Goal: Find specific fact: Find specific fact

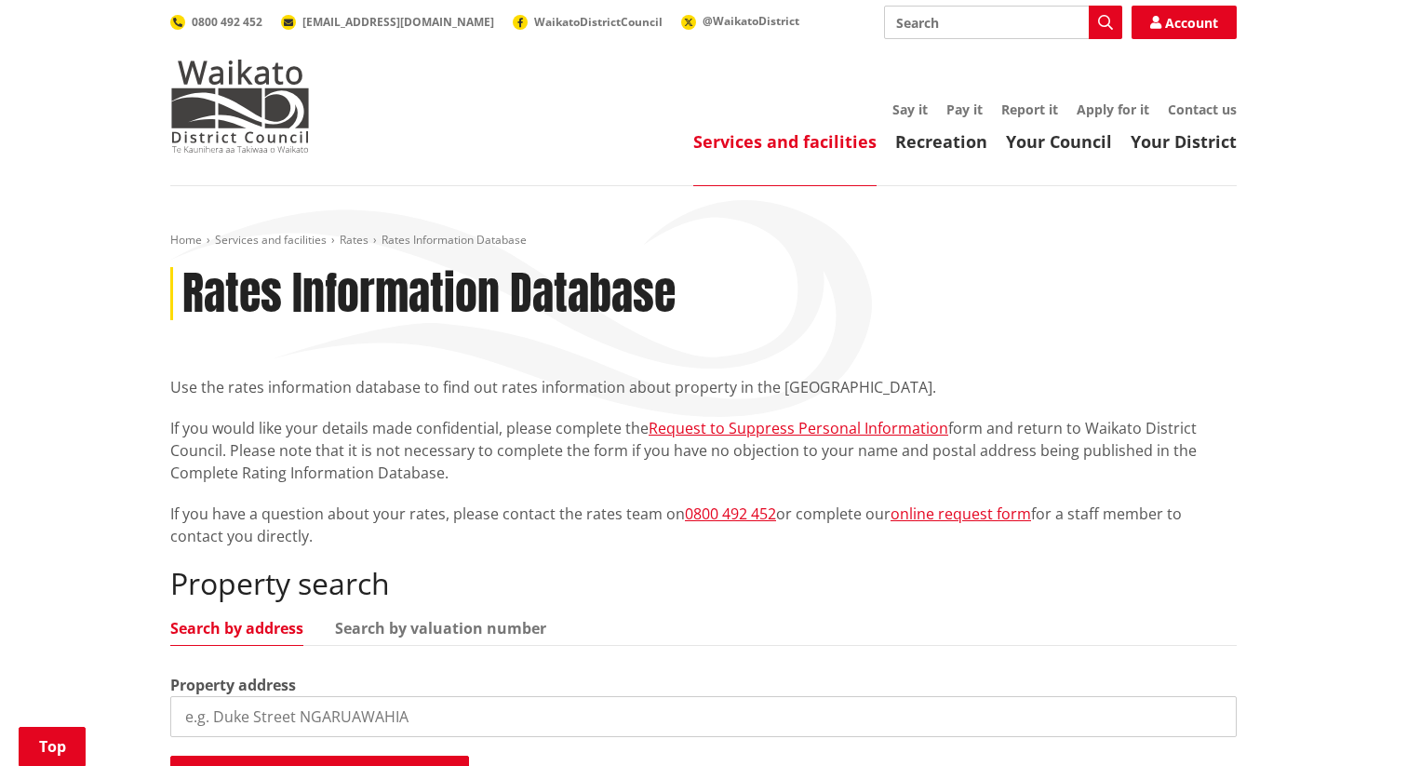
scroll to position [233, 0]
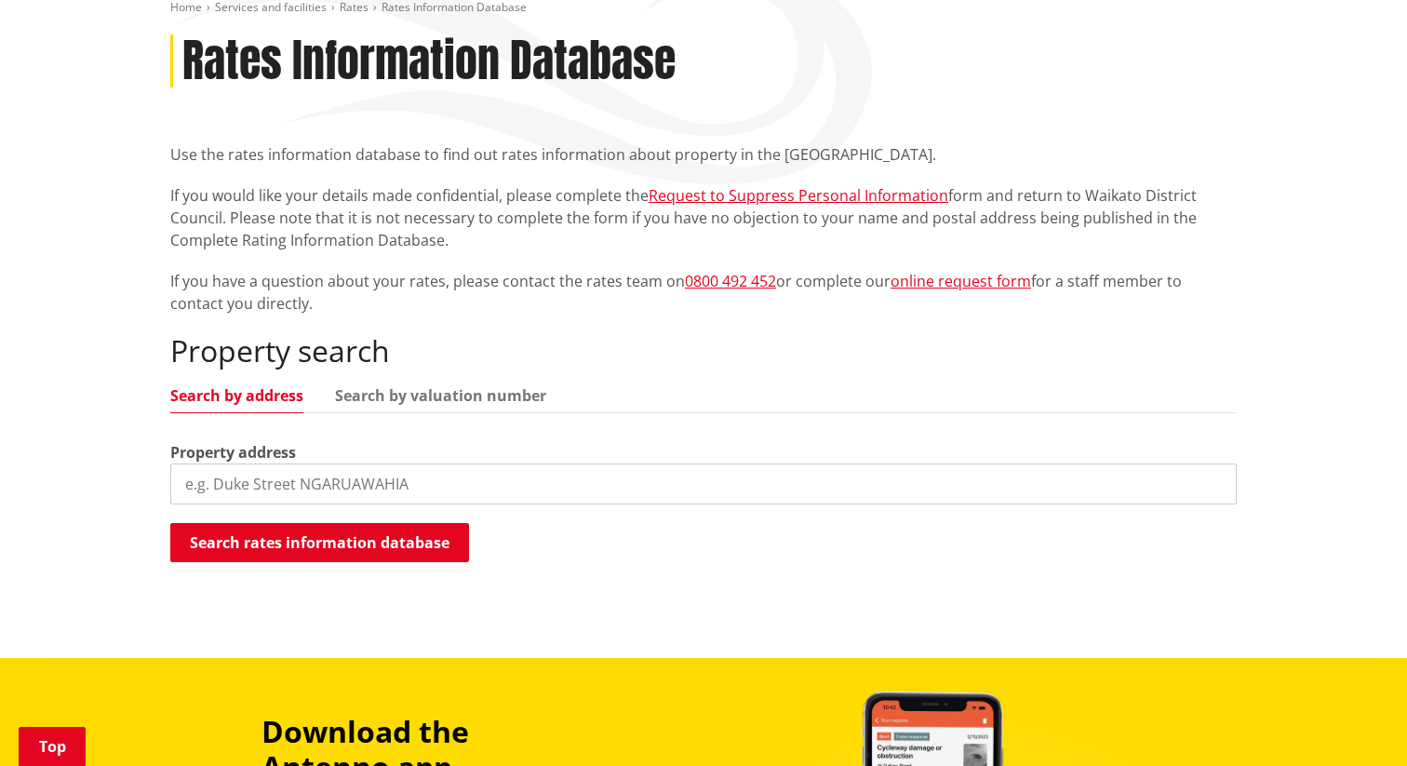
click at [272, 486] on input "search" at bounding box center [703, 484] width 1067 height 41
paste input "[STREET_ADDRESS]"
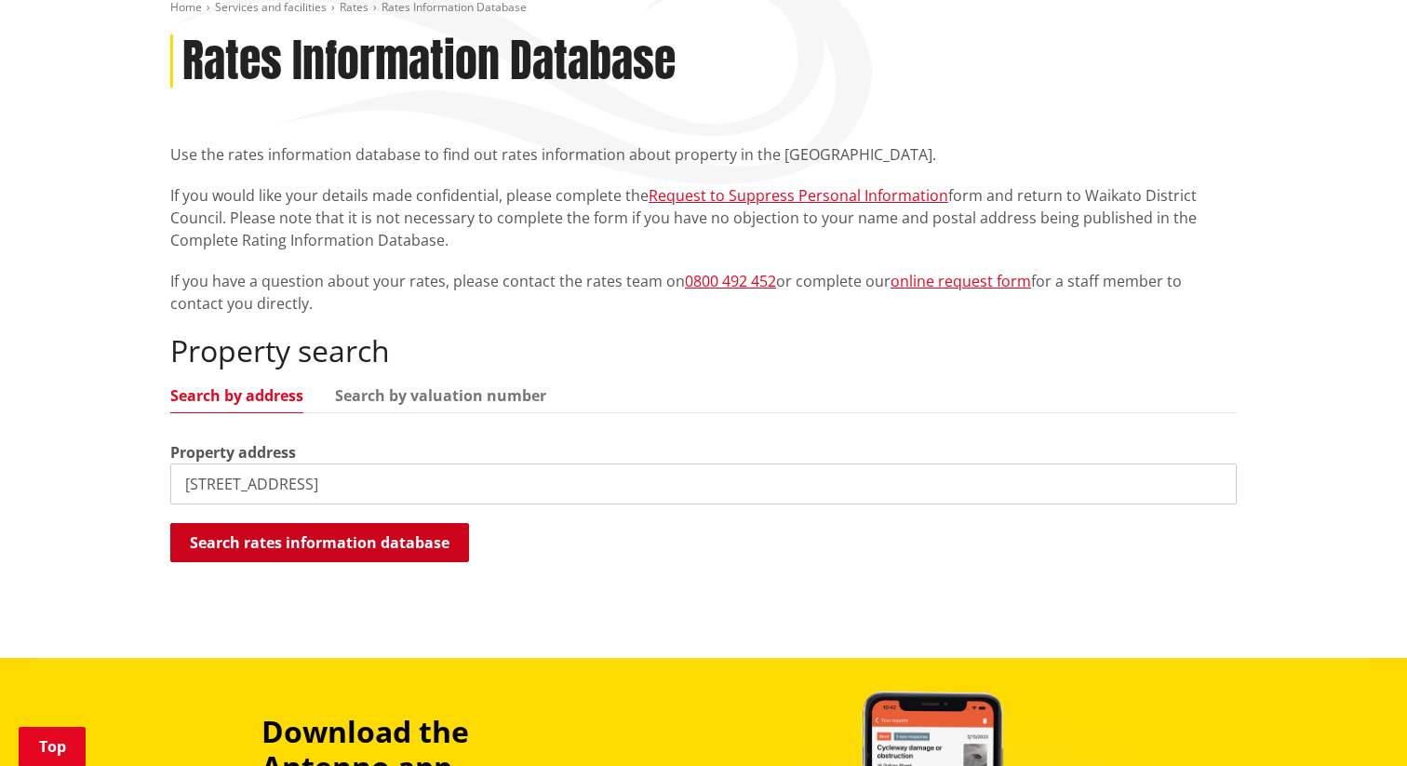
type input "[STREET_ADDRESS]"
click at [279, 540] on button "Search rates information database" at bounding box center [319, 542] width 299 height 39
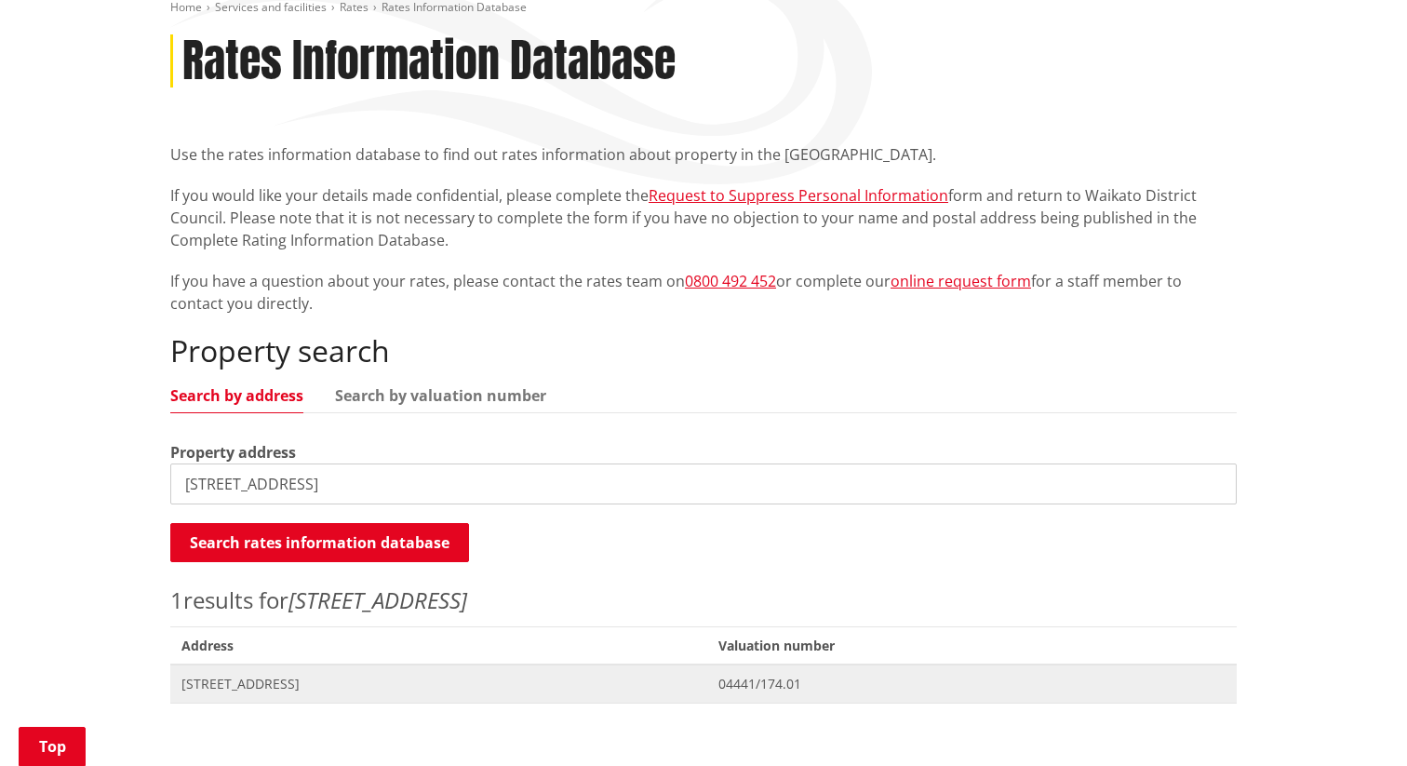
click at [297, 682] on span "[STREET_ADDRESS]" at bounding box center [439, 684] width 515 height 19
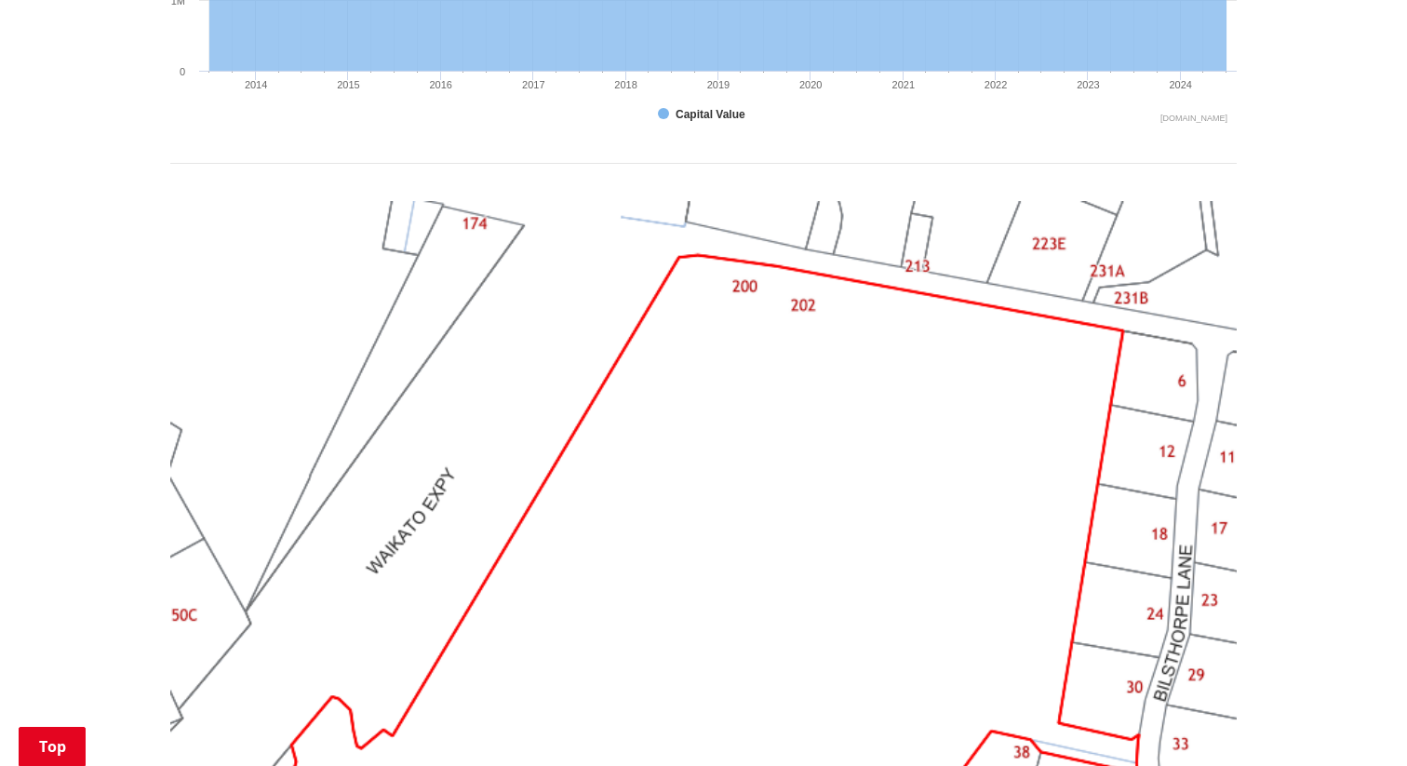
scroll to position [1406, 0]
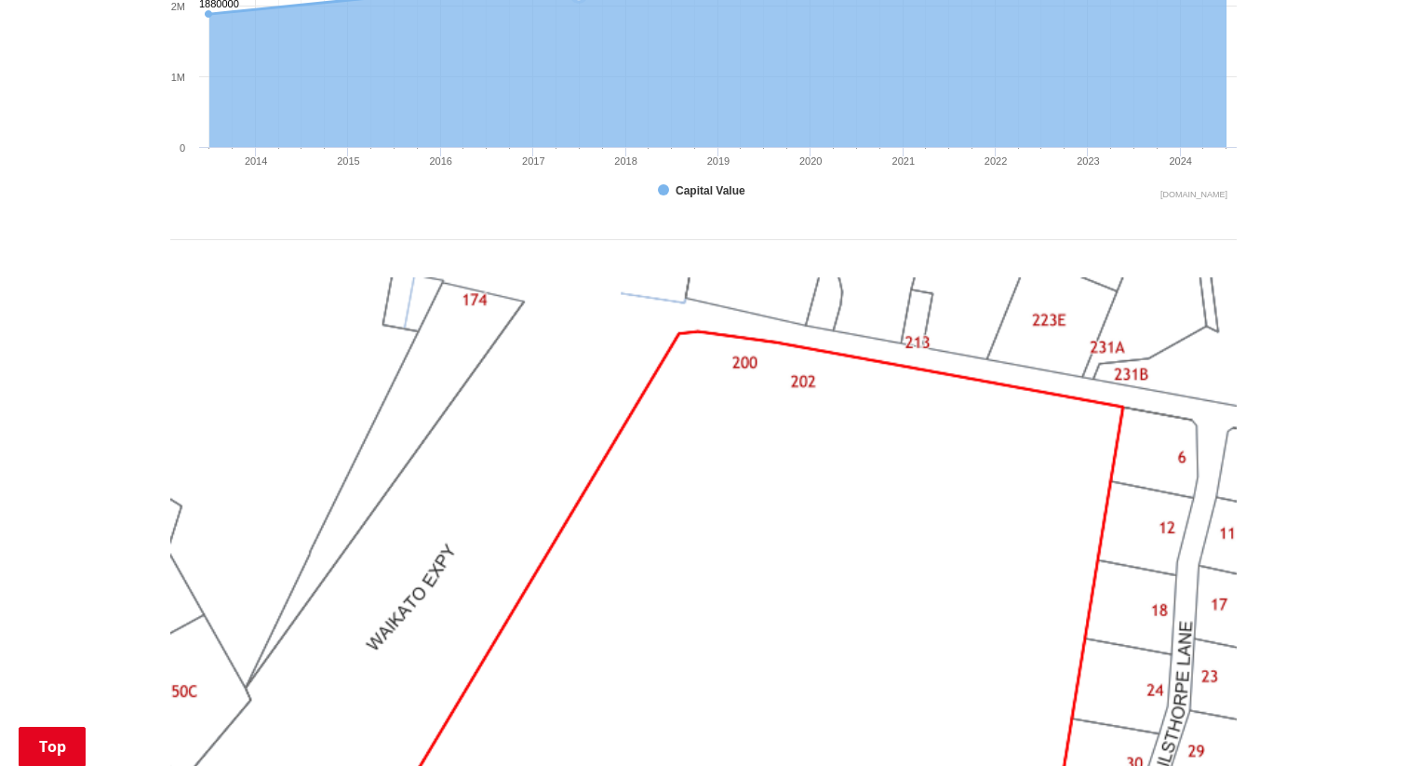
drag, startPoint x: 585, startPoint y: 180, endPoint x: 588, endPoint y: 0, distance: 179.7
drag, startPoint x: 547, startPoint y: 264, endPoint x: 490, endPoint y: 236, distance: 64.1
click at [490, 236] on div "Search again Print this page Make a rates payment View district plan Recent 202…" at bounding box center [703, 189] width 1067 height 2060
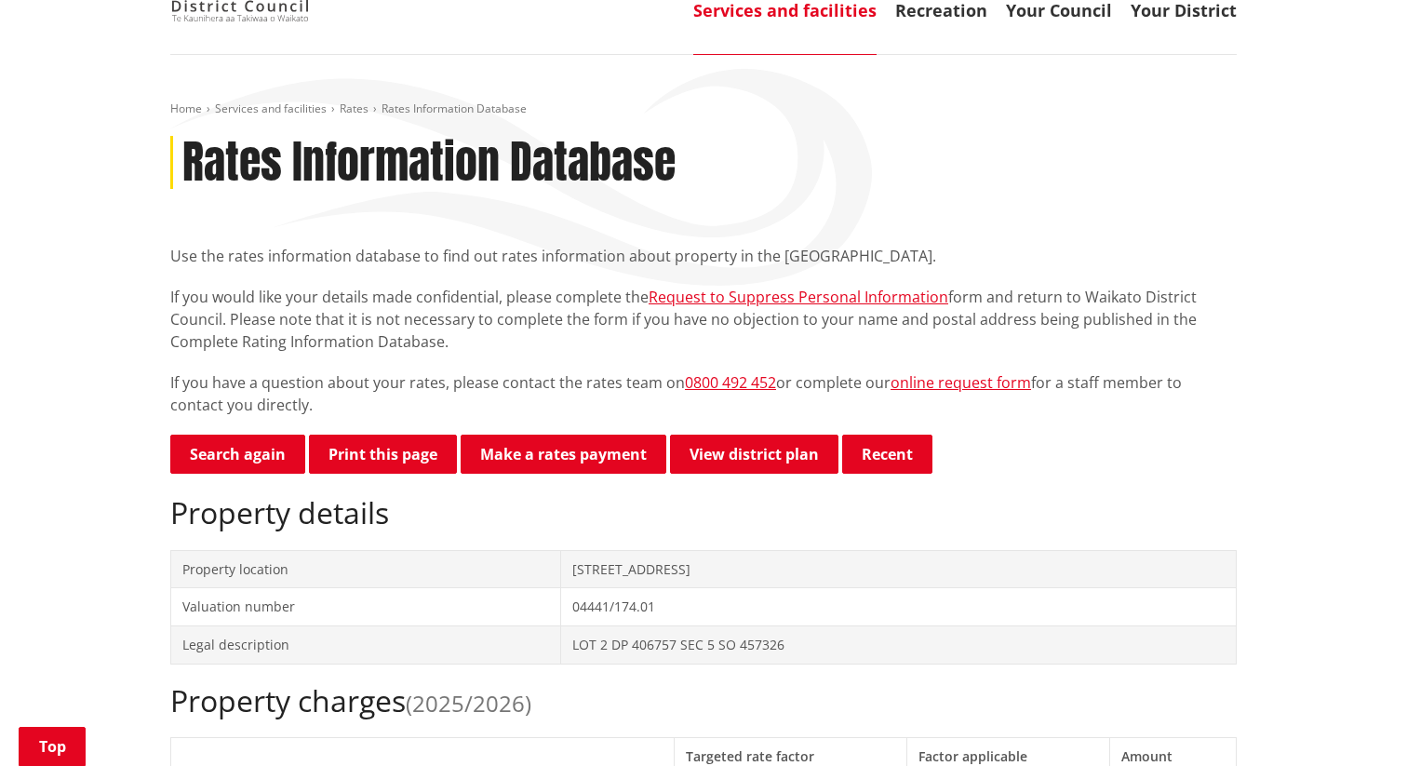
scroll to position [0, 0]
